Goal: Task Accomplishment & Management: Manage account settings

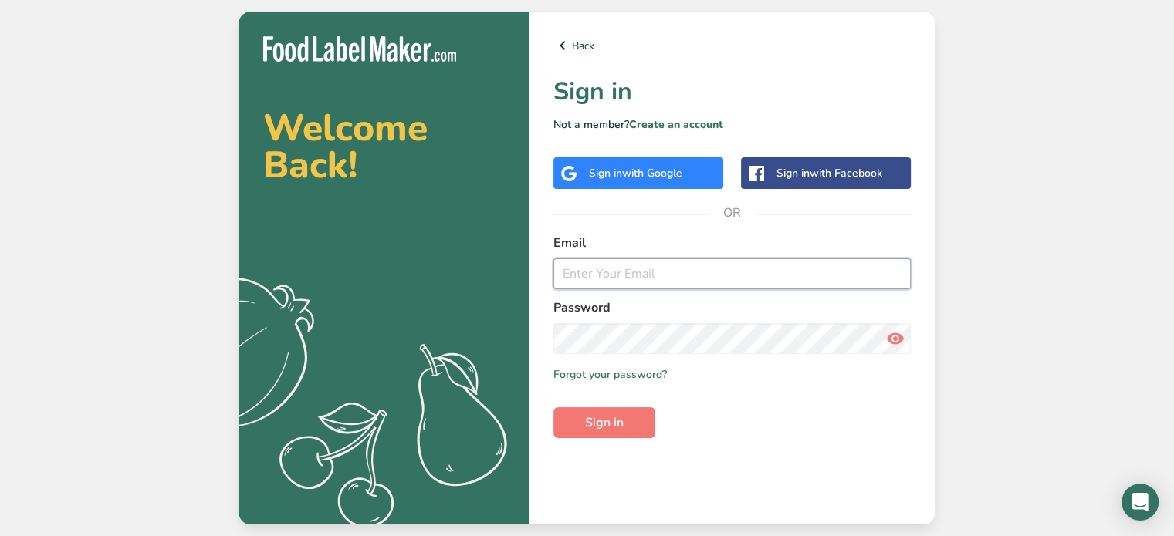
click at [699, 274] on input "email" at bounding box center [731, 274] width 357 height 31
click at [638, 178] on span "with Google" at bounding box center [652, 173] width 60 height 15
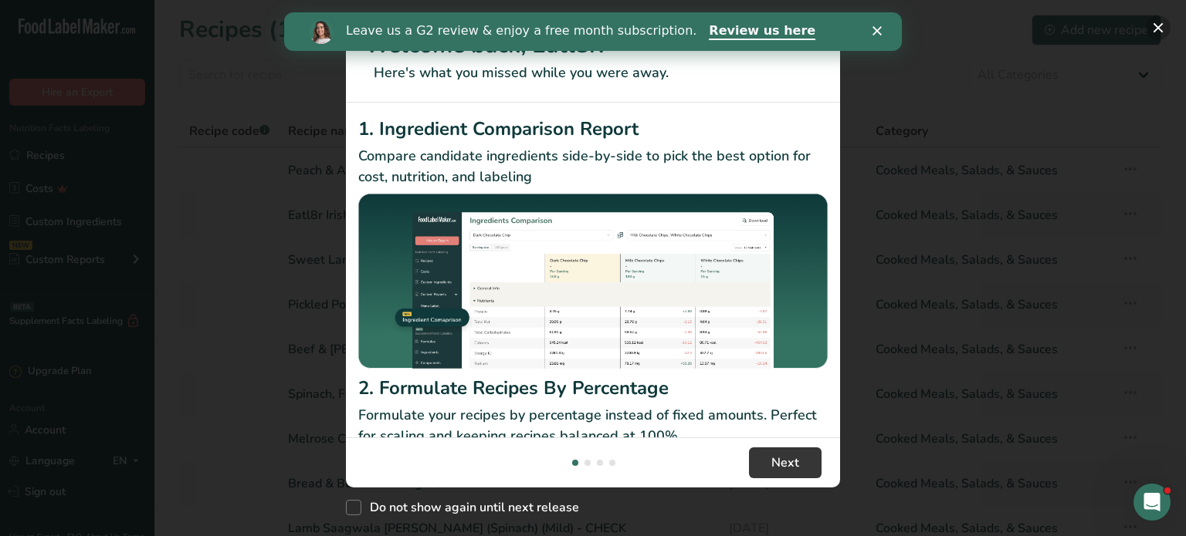
click at [1161, 26] on button "New Features" at bounding box center [1158, 27] width 25 height 25
